Goal: Navigation & Orientation: Find specific page/section

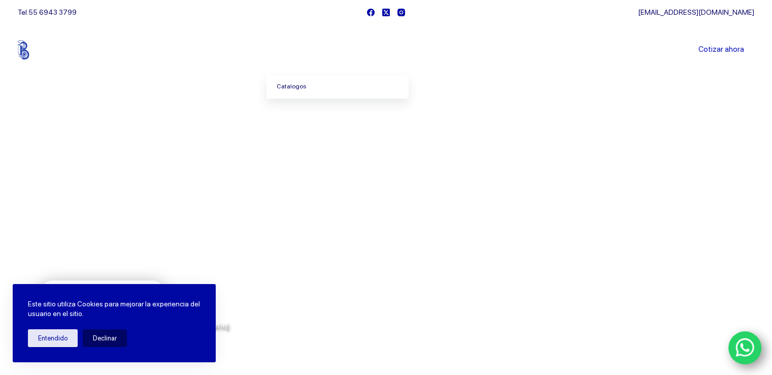
click at [308, 91] on link "Catalogos" at bounding box center [337, 86] width 142 height 23
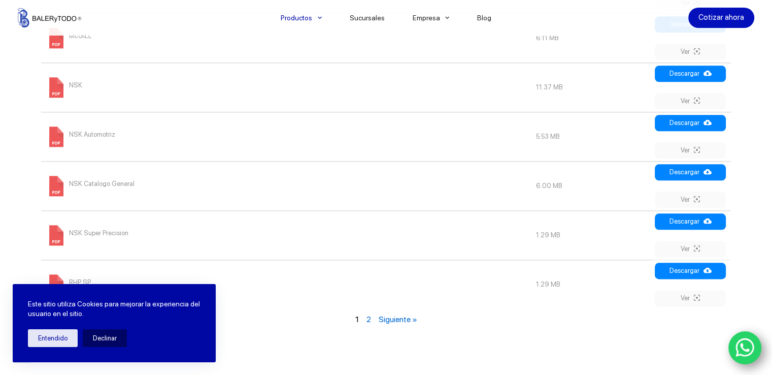
scroll to position [1155, 0]
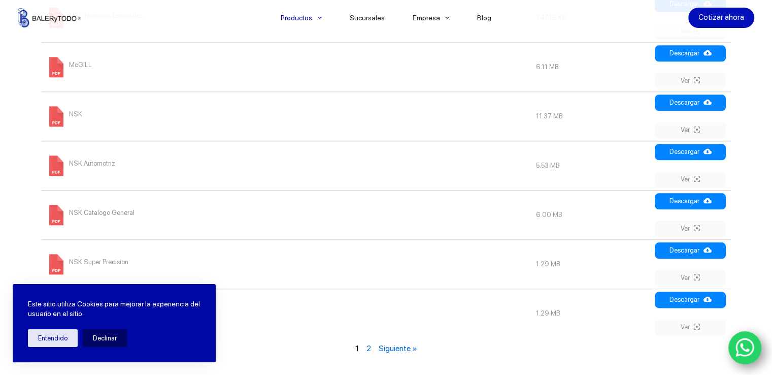
click at [391, 343] on link "Siguiente »" at bounding box center [397, 348] width 39 height 10
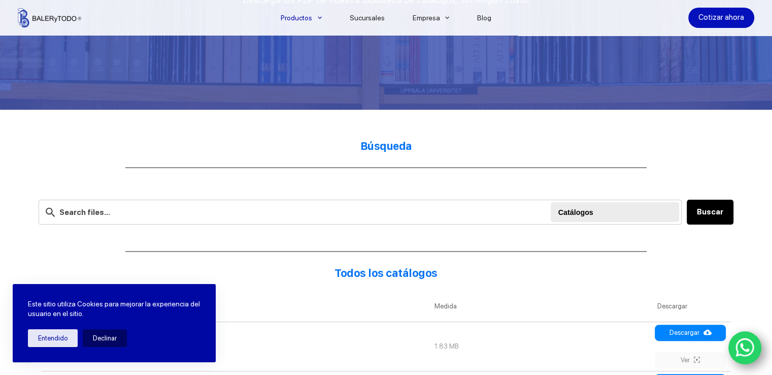
scroll to position [177, 0]
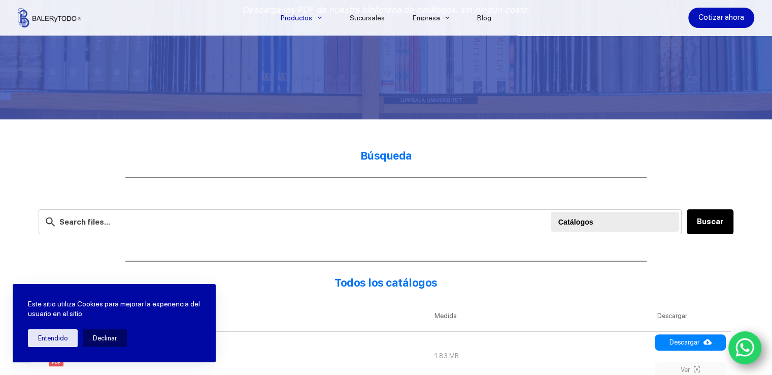
scroll to position [876, 0]
